Goal: Task Accomplishment & Management: Complete application form

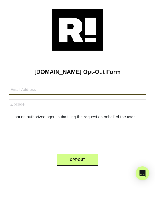
click at [76, 89] on input "text" at bounding box center [78, 90] width 138 height 10
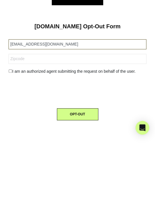
type input "[EMAIL_ADDRESS][DOMAIN_NAME]"
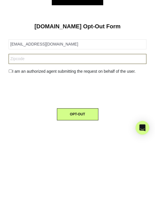
click at [69, 99] on input "text" at bounding box center [78, 104] width 138 height 10
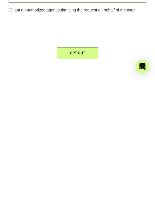
type input "40503"
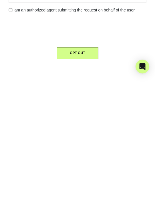
click at [12, 115] on input "checkbox" at bounding box center [11, 116] width 4 height 3
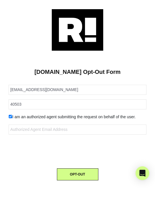
click at [11, 115] on input "checkbox" at bounding box center [11, 116] width 4 height 3
checkbox input "false"
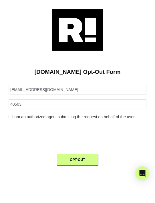
click at [82, 153] on button "OPT-OUT" at bounding box center [77, 159] width 41 height 12
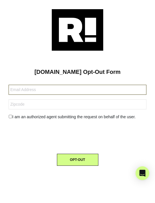
click at [91, 90] on input "text" at bounding box center [78, 90] width 138 height 10
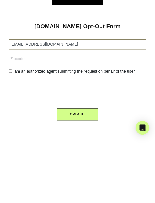
type input "[EMAIL_ADDRESS][DOMAIN_NAME]"
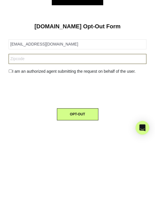
click at [66, 99] on input "text" at bounding box center [78, 104] width 138 height 10
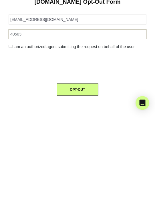
type input "40503"
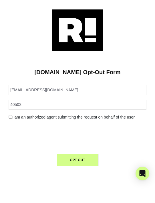
scroll to position [18, 0]
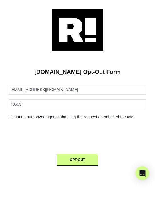
click at [81, 153] on button "OPT-OUT" at bounding box center [77, 159] width 41 height 12
